Goal: Transaction & Acquisition: Purchase product/service

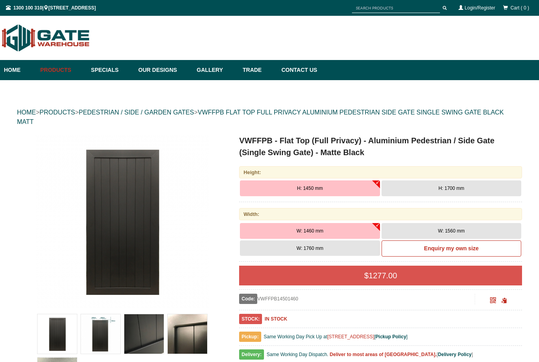
scroll to position [32, 0]
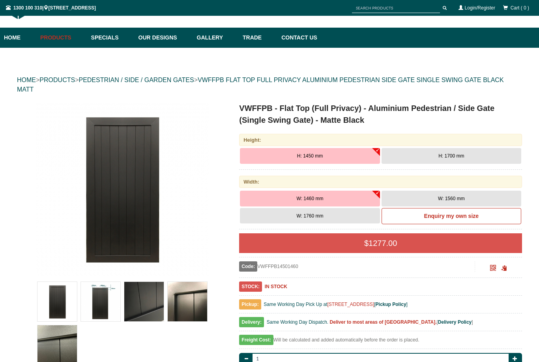
click at [458, 157] on span "H: 1700 mm" at bounding box center [451, 156] width 26 height 6
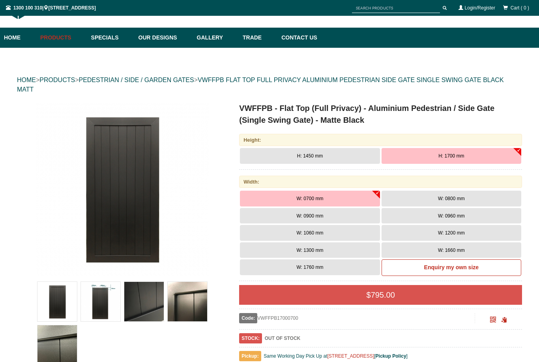
click at [320, 215] on span "W: 0900 mm" at bounding box center [310, 216] width 27 height 6
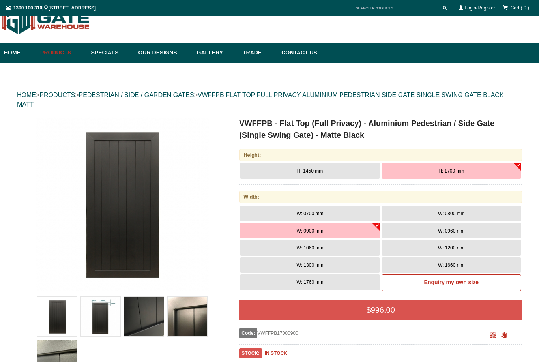
scroll to position [5, 0]
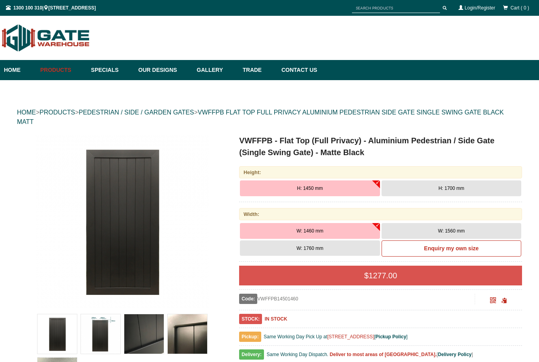
scroll to position [20, 0]
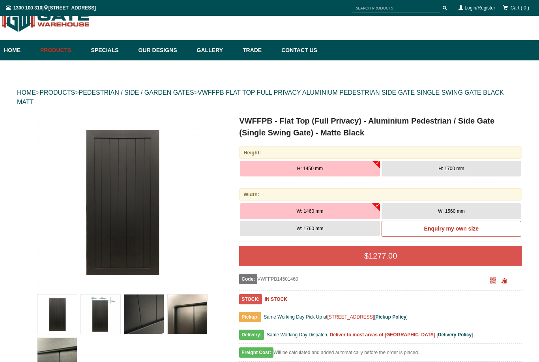
click at [52, 53] on link "Products" at bounding box center [61, 50] width 51 height 20
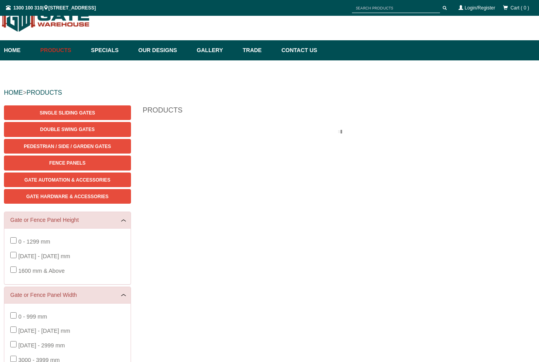
scroll to position [20, 0]
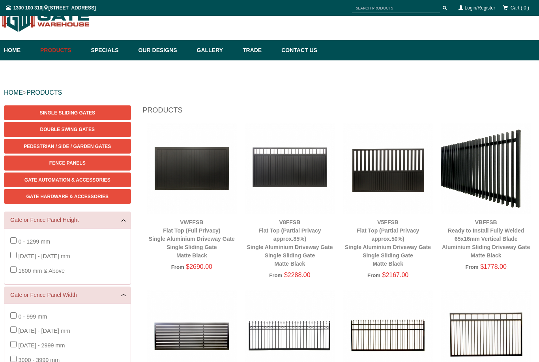
click at [59, 49] on link "Products" at bounding box center [61, 50] width 51 height 20
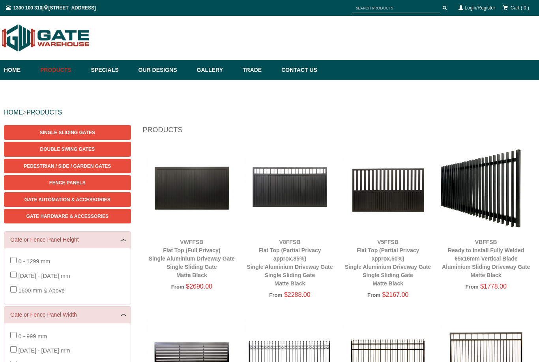
scroll to position [20, 0]
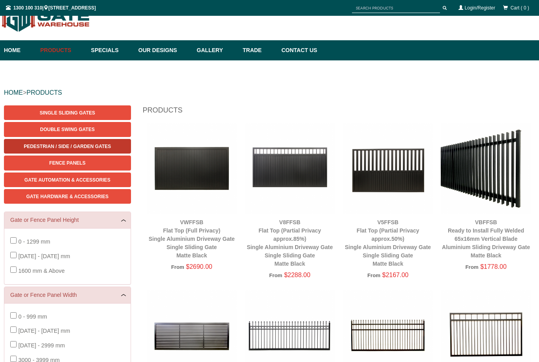
click at [65, 148] on span "Pedestrian / Side / Garden Gates" at bounding box center [67, 147] width 87 height 6
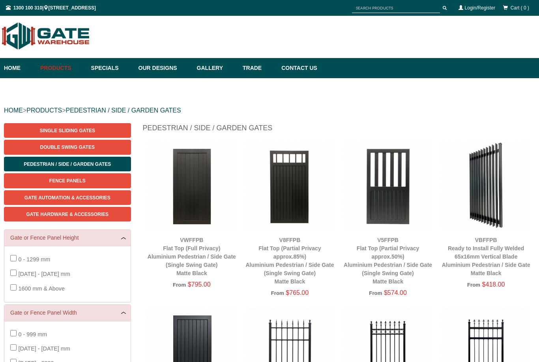
scroll to position [77, 0]
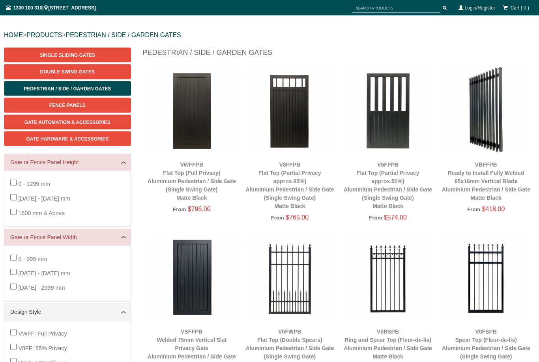
click at [196, 122] on img at bounding box center [192, 110] width 90 height 90
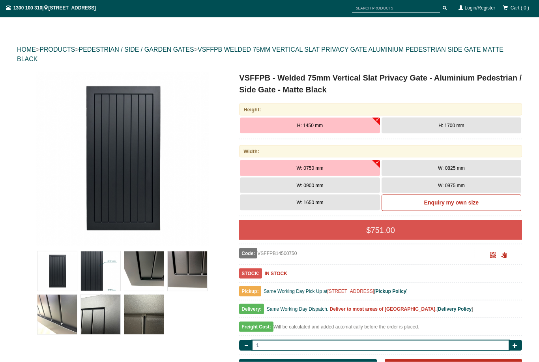
scroll to position [63, 0]
click at [92, 330] on img at bounding box center [100, 313] width 39 height 39
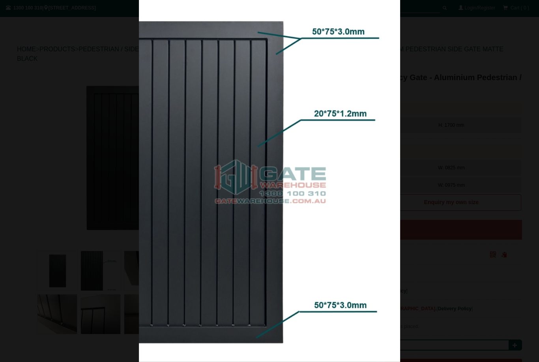
click at [487, 272] on div at bounding box center [269, 181] width 539 height 362
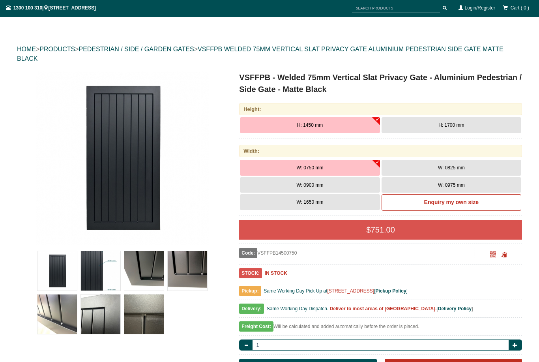
click at [453, 125] on span "H: 1700 mm" at bounding box center [451, 125] width 26 height 6
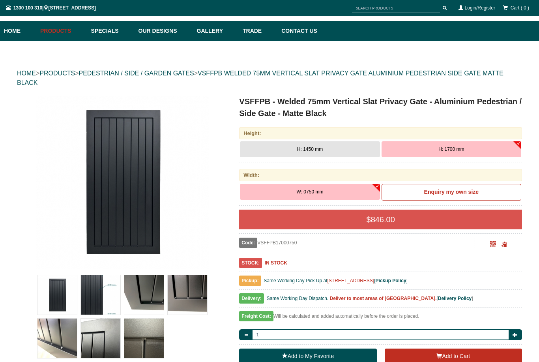
scroll to position [25, 0]
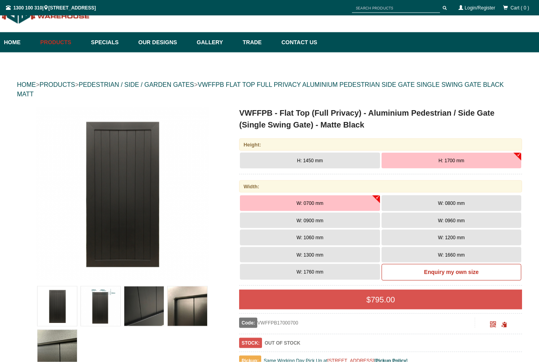
scroll to position [28, 0]
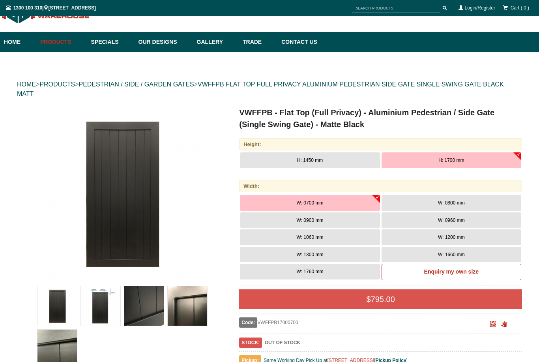
click at [334, 217] on button "W: 0900 mm" at bounding box center [310, 220] width 140 height 16
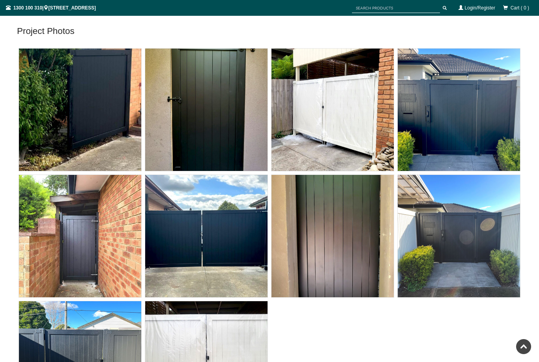
scroll to position [2457, 0]
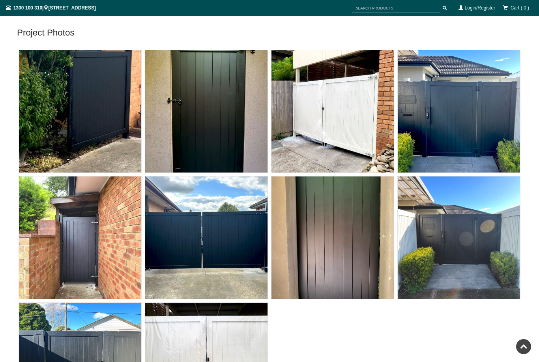
click at [101, 131] on img at bounding box center [80, 111] width 122 height 122
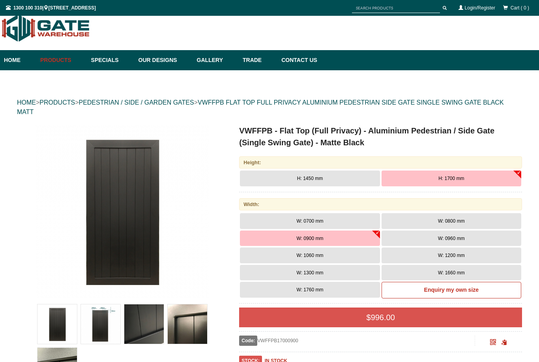
scroll to position [11, 0]
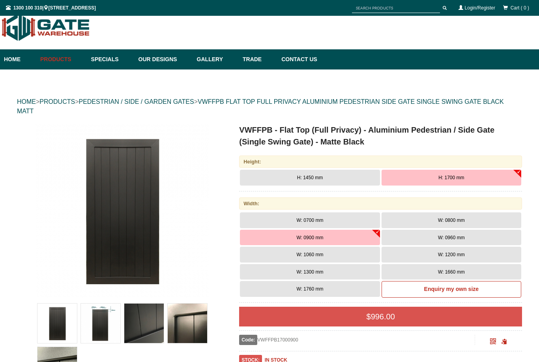
click at [50, 60] on link "Products" at bounding box center [61, 59] width 51 height 20
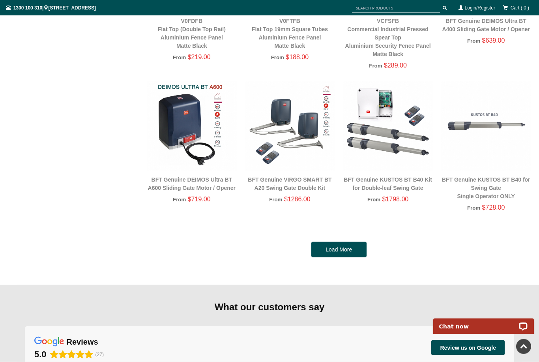
scroll to position [1552, 0]
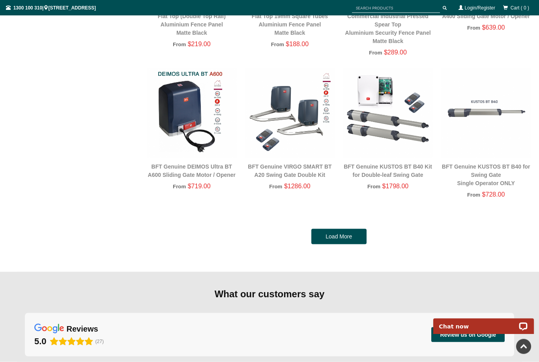
click at [346, 241] on link "Load More" at bounding box center [338, 237] width 55 height 16
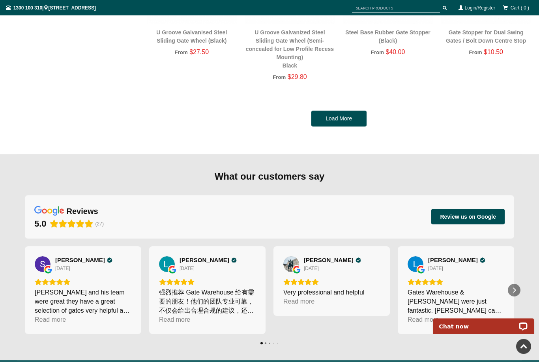
scroll to position [3101, 0]
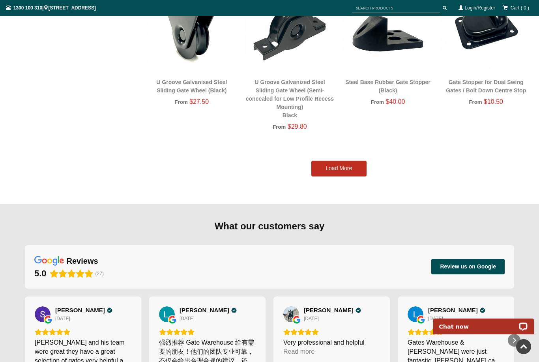
click at [353, 161] on link "Load More" at bounding box center [338, 169] width 55 height 16
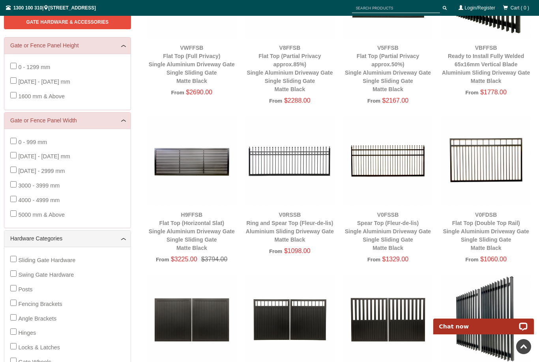
scroll to position [0, 0]
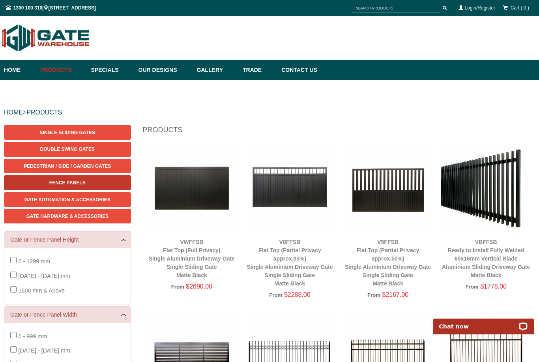
click at [79, 181] on span "Fence Panels" at bounding box center [67, 183] width 36 height 6
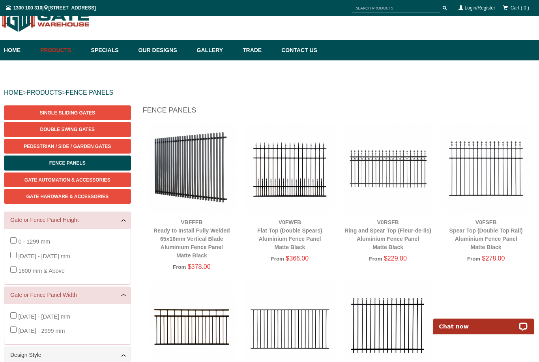
click at [81, 155] on div "Single Sliding Gates Double Swing Gates Pedestrian / Side / Garden Gates Fence …" at bounding box center [67, 154] width 127 height 98
click at [82, 145] on span "Pedestrian / Side / Garden Gates" at bounding box center [67, 147] width 87 height 6
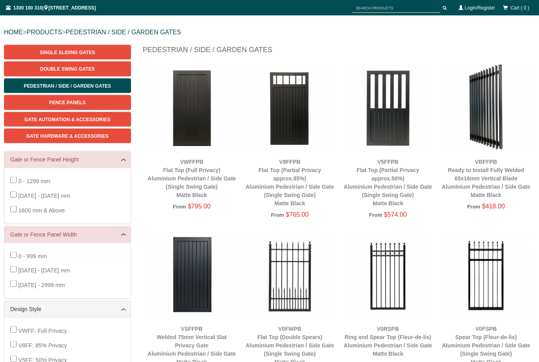
scroll to position [80, 0]
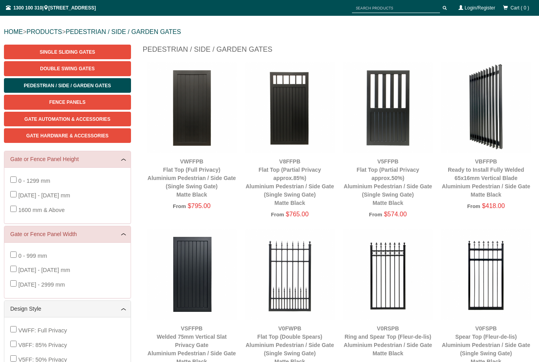
click at [289, 106] on img at bounding box center [290, 107] width 90 height 90
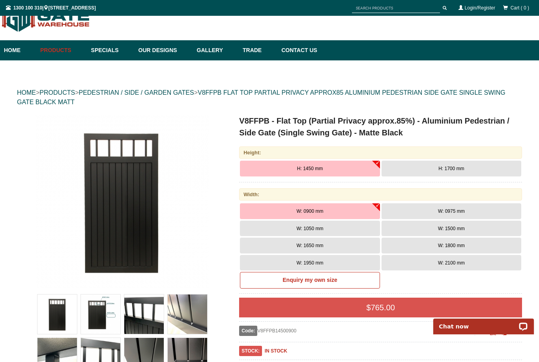
click at [459, 167] on span "H: 1700 mm" at bounding box center [451, 169] width 26 height 6
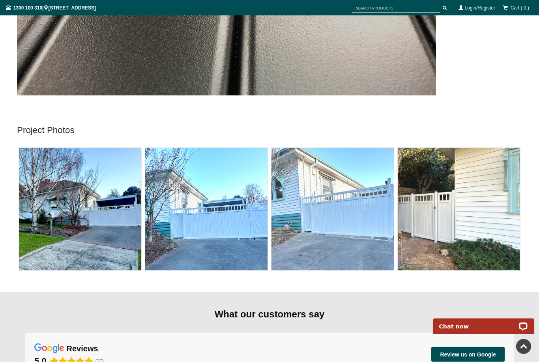
scroll to position [3365, 0]
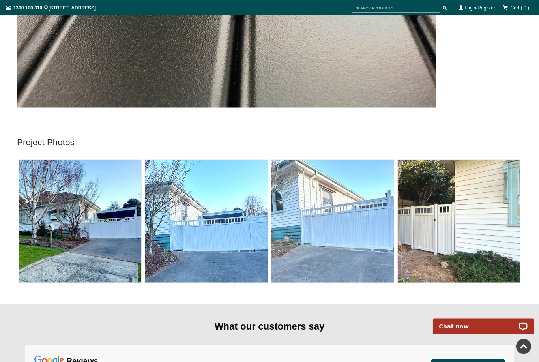
click at [59, 217] on img at bounding box center [80, 221] width 122 height 122
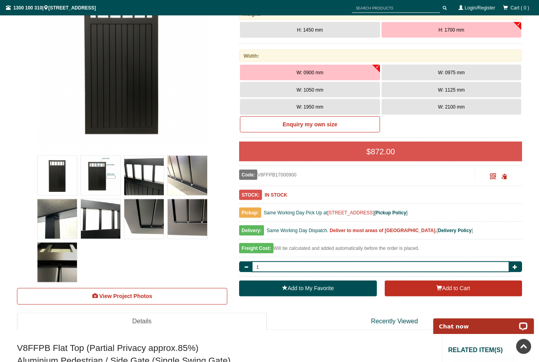
scroll to position [0, 0]
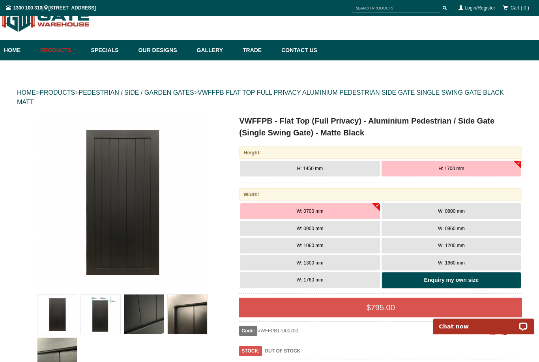
click at [444, 280] on b "Enquiry my own size" at bounding box center [451, 280] width 54 height 6
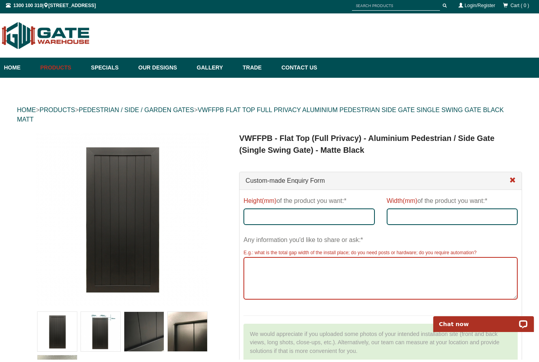
scroll to position [28, 0]
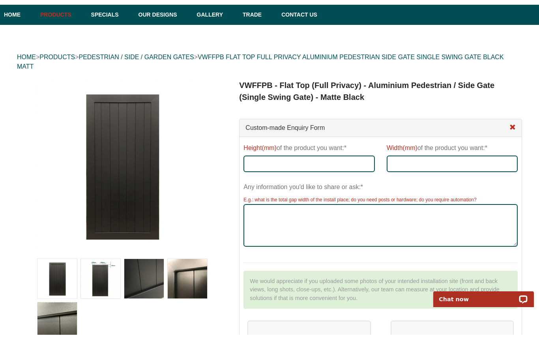
click at [513, 151] on span at bounding box center [512, 154] width 6 height 6
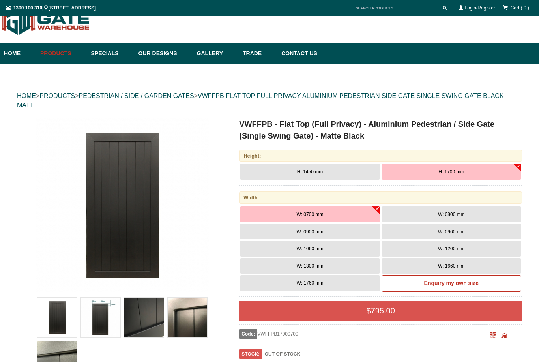
scroll to position [20, 0]
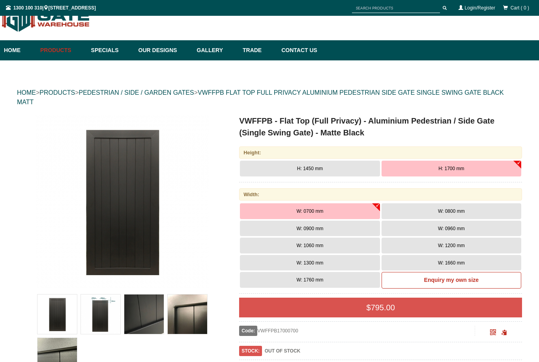
click at [338, 226] on button "W: 0900 mm" at bounding box center [310, 229] width 140 height 16
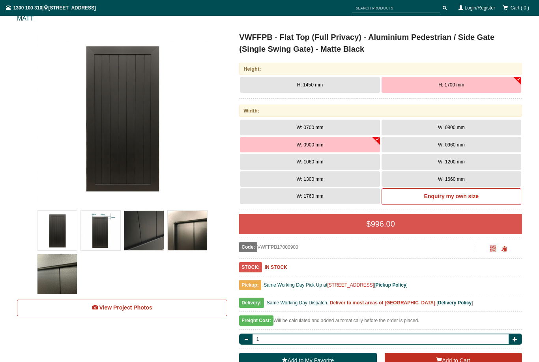
scroll to position [121, 0]
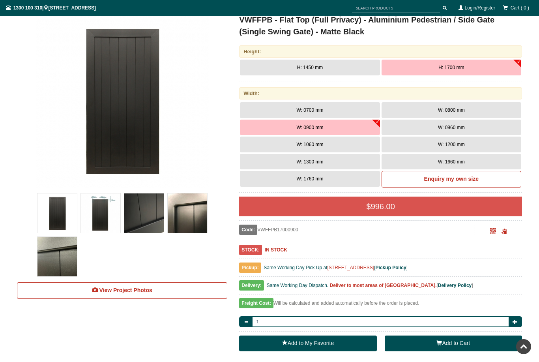
click at [440, 341] on span "button" at bounding box center [439, 343] width 6 height 6
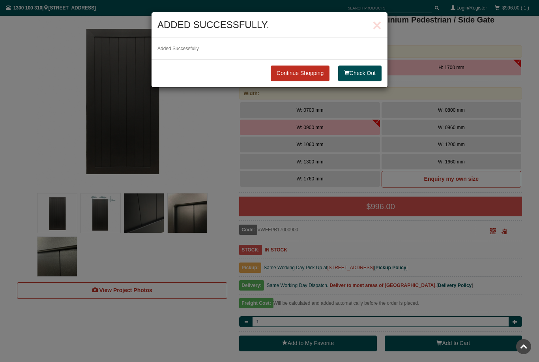
click at [367, 76] on button "Check Out" at bounding box center [359, 73] width 43 height 16
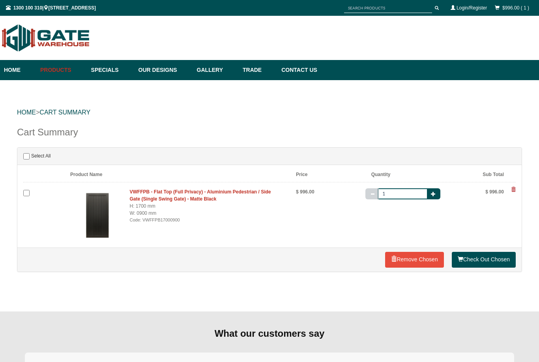
click at [201, 197] on b "VWFFPB - Flat Top (Full Privacy) - Aluminium Pedestrian / Side Gate (Single Swi…" at bounding box center [200, 195] width 141 height 13
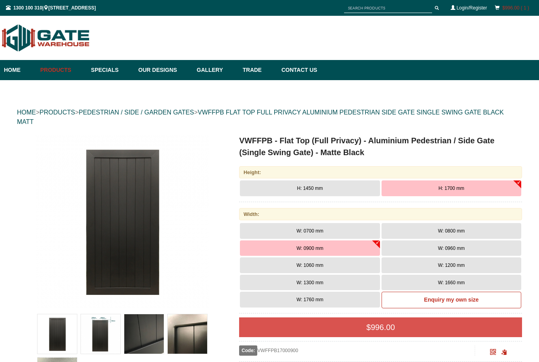
click at [513, 6] on link "$996.00 ( 1 )" at bounding box center [515, 8] width 27 height 6
click at [522, 8] on link "$996.00 ( 1 )" at bounding box center [515, 8] width 27 height 6
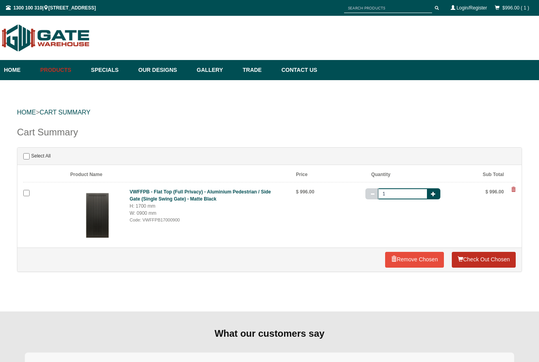
click at [497, 257] on link "Check Out Chosen" at bounding box center [484, 260] width 64 height 16
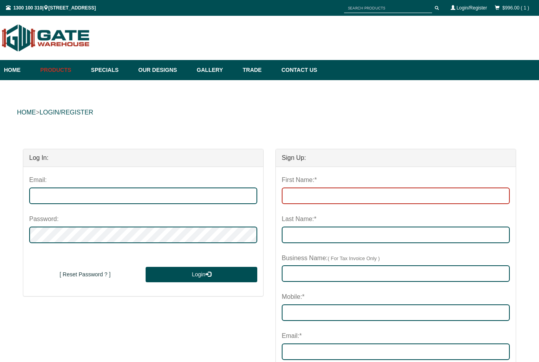
click at [319, 189] on input "First Name:*" at bounding box center [396, 195] width 228 height 17
type input "[GEOGRAPHIC_DATA]"
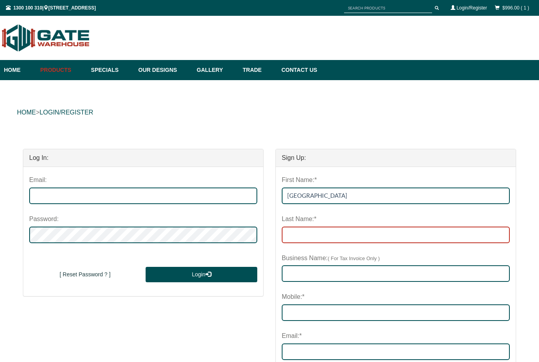
click at [344, 235] on input "Last Name:*" at bounding box center [396, 234] width 228 height 17
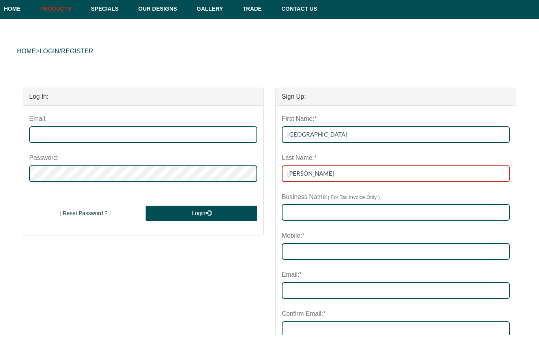
scroll to position [35, 0]
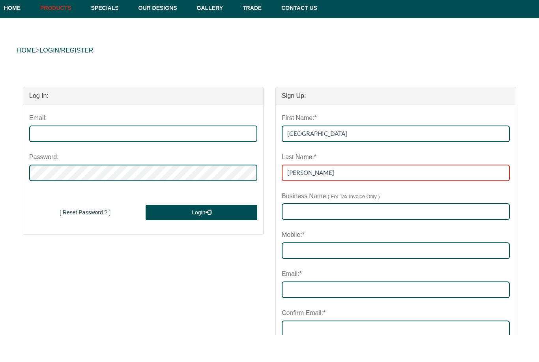
type input "[PERSON_NAME]"
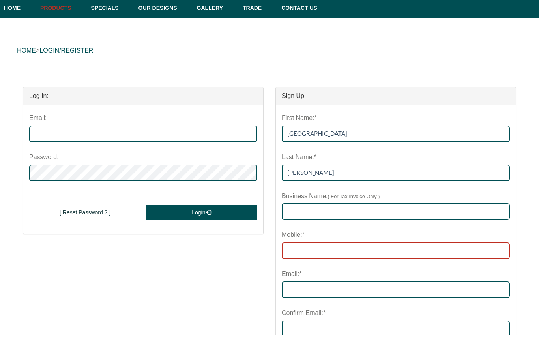
click at [340, 269] on input "Mobile:*" at bounding box center [396, 277] width 228 height 17
type input "0422492275"
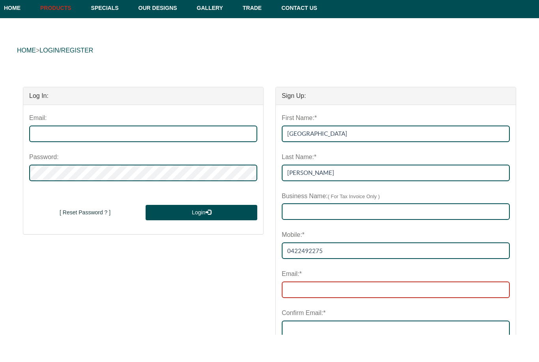
click at [322, 309] on input "email" at bounding box center [396, 317] width 228 height 17
type input "[EMAIL_ADDRESS][PERSON_NAME][DOMAIN_NAME]"
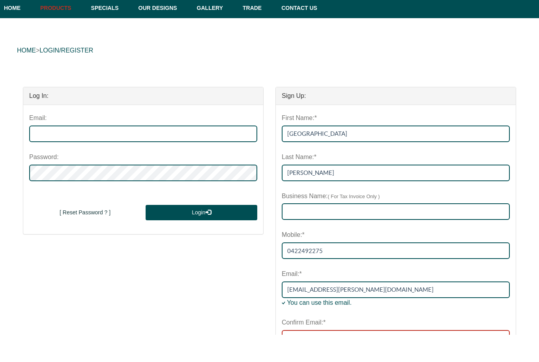
type input "[EMAIL_ADDRESS][PERSON_NAME][DOMAIN_NAME]"
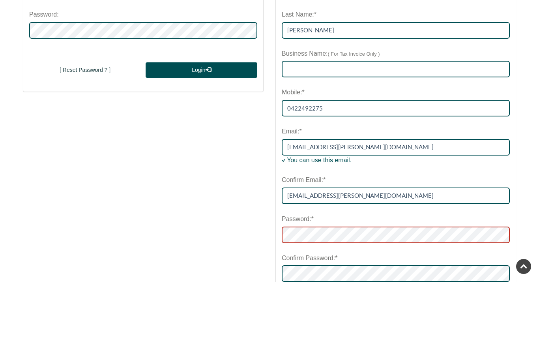
scroll to position [204, 0]
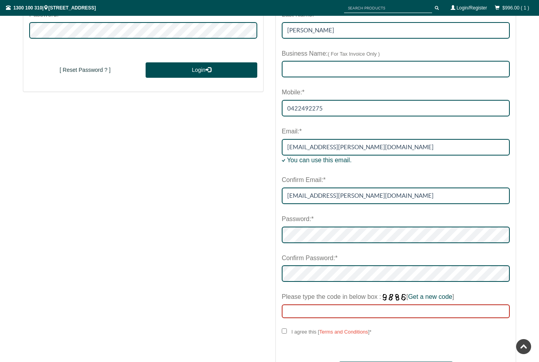
click at [355, 308] on input "Please type the code in below box : [ Get a new code ]" at bounding box center [396, 311] width 228 height 14
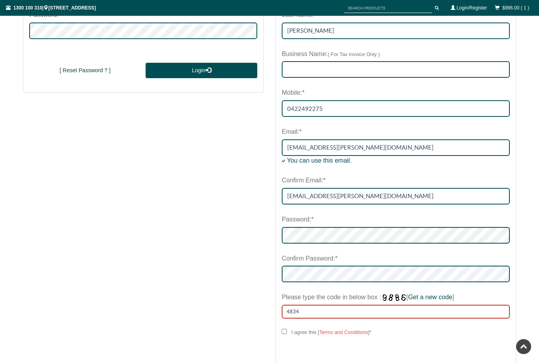
type input "4834"
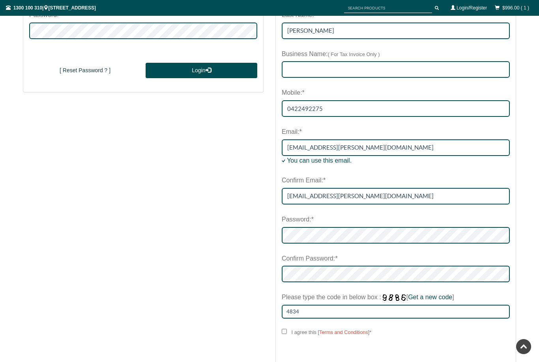
click at [287, 329] on input "I agree this [ Terms and Conditions ] *" at bounding box center [284, 331] width 5 height 5
checkbox input "****"
